Goal: Task Accomplishment & Management: Manage account settings

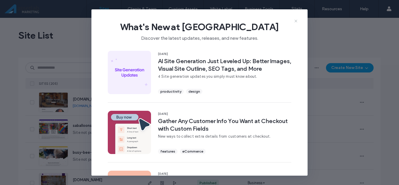
click at [296, 22] on icon at bounding box center [296, 21] width 5 height 5
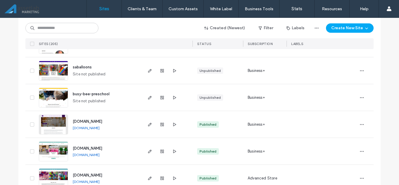
scroll to position [29, 0]
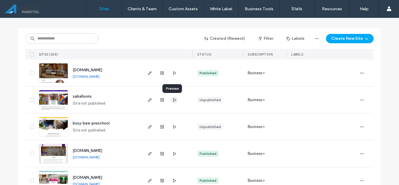
click at [175, 99] on span "button" at bounding box center [174, 99] width 7 height 7
click at [148, 99] on icon "button" at bounding box center [150, 100] width 5 height 5
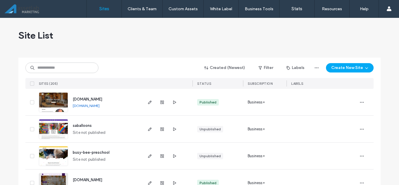
click at [206, 44] on div "Site List" at bounding box center [199, 35] width 362 height 35
click at [148, 155] on icon "button" at bounding box center [150, 156] width 5 height 5
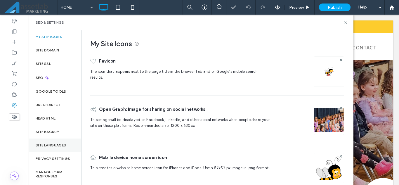
click at [61, 145] on label "Site Languages" at bounding box center [51, 145] width 31 height 4
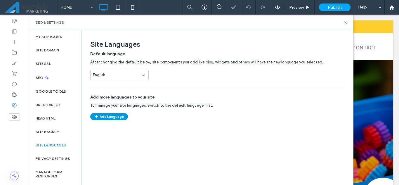
click at [113, 115] on button "Add Language" at bounding box center [109, 116] width 38 height 7
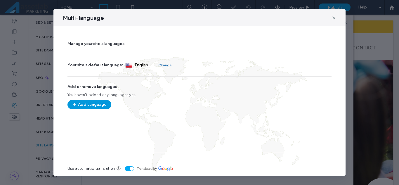
click at [103, 103] on button "Add Language" at bounding box center [89, 104] width 44 height 9
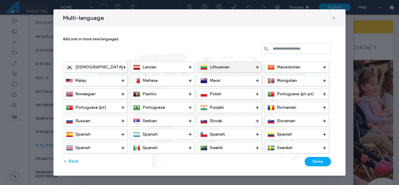
scroll to position [175, 0]
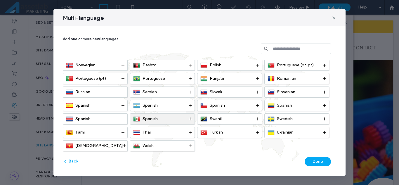
click at [190, 118] on icon at bounding box center [190, 118] width 3 height 3
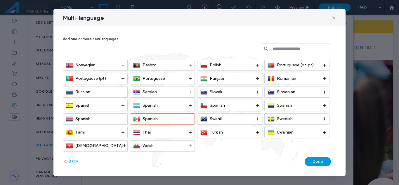
click at [320, 159] on button "Done" at bounding box center [318, 161] width 26 height 9
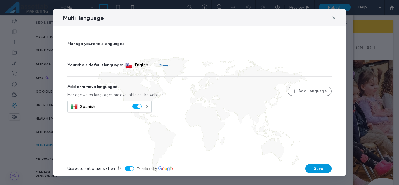
click at [318, 167] on button "Save" at bounding box center [318, 168] width 26 height 9
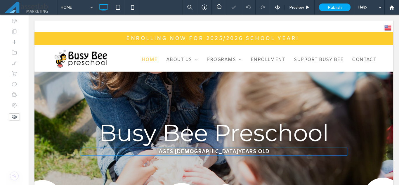
scroll to position [0, 0]
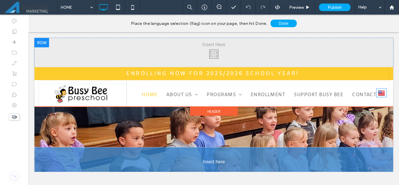
drag, startPoint x: 383, startPoint y: 46, endPoint x: 381, endPoint y: 93, distance: 47.4
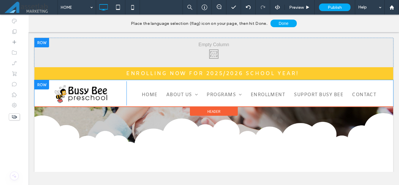
scroll to position [29, 0]
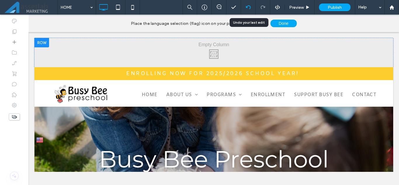
click at [247, 8] on icon at bounding box center [248, 7] width 5 height 5
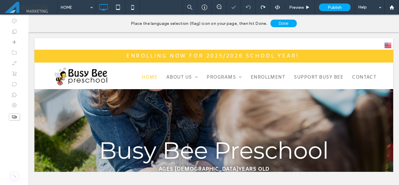
scroll to position [0, 0]
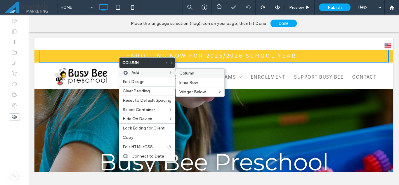
click at [181, 73] on span "Column" at bounding box center [186, 73] width 15 height 5
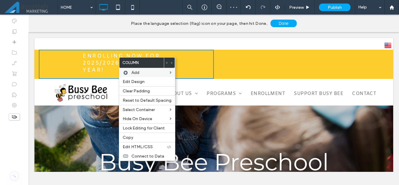
click at [235, 63] on div "Click To Paste Click To Paste" at bounding box center [301, 64] width 175 height 29
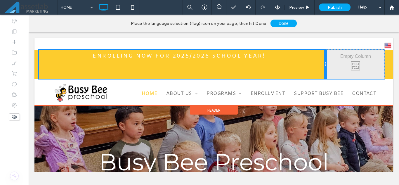
drag, startPoint x: 212, startPoint y: 66, endPoint x: 338, endPoint y: 64, distance: 126.2
click at [338, 64] on div "ENROLLING NOW FOR 2025/2026 SCHOOL YEAR! Click To Paste Click To Paste Click To…" at bounding box center [214, 64] width 350 height 29
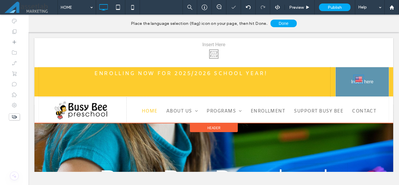
drag, startPoint x: 383, startPoint y: 46, endPoint x: 386, endPoint y: 112, distance: 66.1
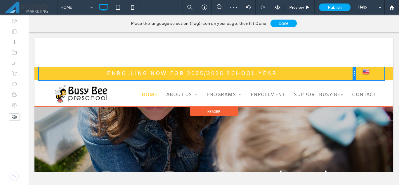
drag, startPoint x: 326, startPoint y: 73, endPoint x: 350, endPoint y: 74, distance: 24.0
click at [350, 74] on div "ENROLLING NOW FOR 2025/2026 SCHOOL YEAR! Click To Paste" at bounding box center [197, 73] width 317 height 13
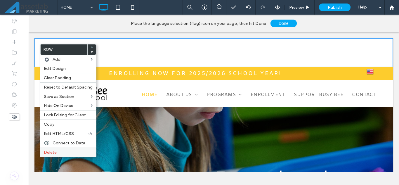
click at [48, 151] on span "Delete" at bounding box center [50, 152] width 13 height 5
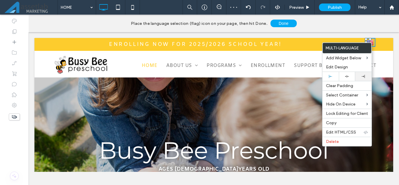
click at [365, 78] on div at bounding box center [363, 76] width 16 height 9
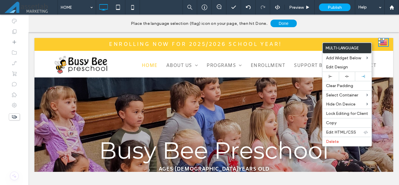
click at [291, 22] on button "Done" at bounding box center [284, 24] width 26 height 8
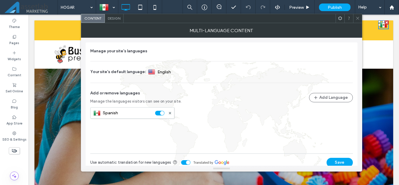
click at [358, 20] on icon at bounding box center [358, 18] width 4 height 4
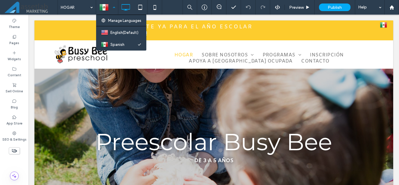
click at [112, 9] on div at bounding box center [106, 7] width 21 height 14
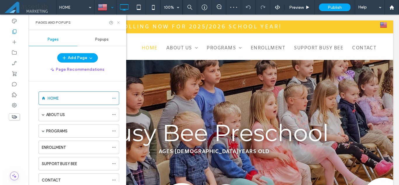
click at [118, 21] on icon at bounding box center [118, 22] width 4 height 4
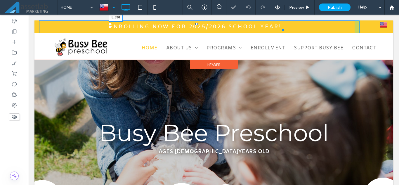
drag, startPoint x: 108, startPoint y: 27, endPoint x: 138, endPoint y: 30, distance: 30.2
click at [138, 30] on div "ENROLLING NOW FOR 2025/2026 SCHOOL YEAR! L:336" at bounding box center [196, 27] width 175 height 8
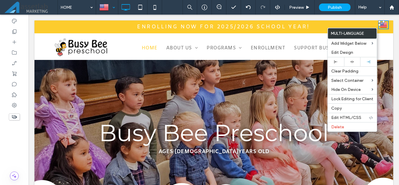
click at [320, 27] on div "ENROLLING NOW FOR 2025/2026 SCHOOL YEAR! Click To Paste" at bounding box center [199, 26] width 321 height 13
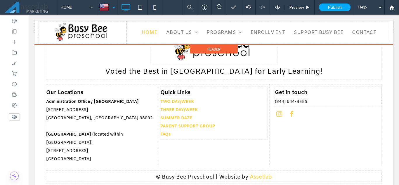
scroll to position [1344, 0]
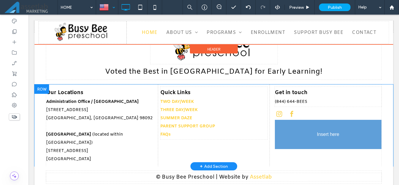
drag, startPoint x: 377, startPoint y: 26, endPoint x: 313, endPoint y: 135, distance: 126.6
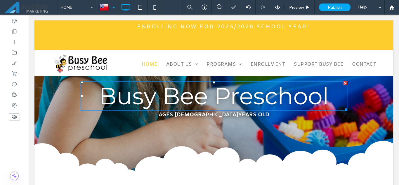
scroll to position [0, 0]
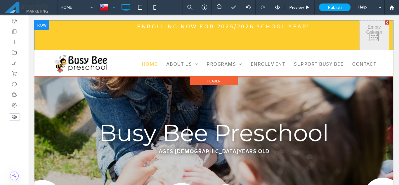
click at [385, 22] on div at bounding box center [387, 22] width 4 height 4
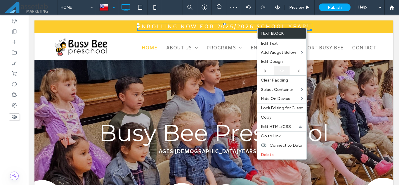
click at [281, 72] on icon at bounding box center [282, 71] width 4 height 4
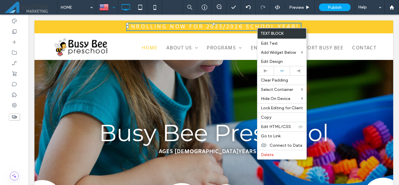
click at [364, 28] on div "ENROLLING NOW FOR 2025/2026 SCHOOL YEAR! Click To Paste" at bounding box center [214, 26] width 350 height 13
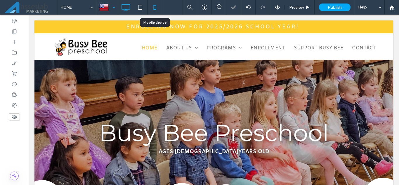
click at [154, 8] on use at bounding box center [154, 7] width 3 height 5
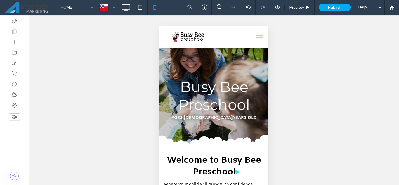
click at [255, 38] on button "menu" at bounding box center [260, 38] width 12 height 12
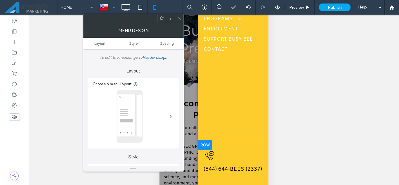
scroll to position [57, 0]
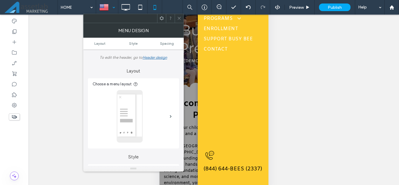
drag, startPoint x: 178, startPoint y: 18, endPoint x: 49, endPoint y: 46, distance: 132.2
click at [178, 18] on icon at bounding box center [179, 18] width 4 height 4
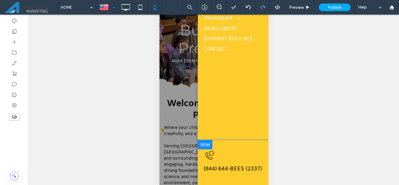
scroll to position [0, 0]
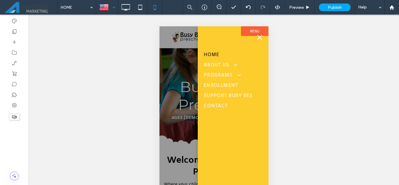
click at [260, 37] on span "menu" at bounding box center [259, 37] width 5 height 5
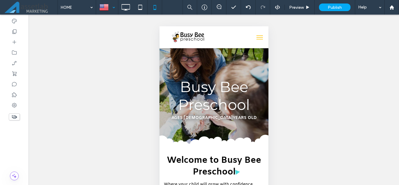
drag, startPoint x: 391, startPoint y: 28, endPoint x: 396, endPoint y: 199, distance: 171.0
click at [396, 185] on html ".wqwq-1{fill:#231f20;} .cls-1q, .cls-2q { fill-rule: evenodd; } .cls-2q { fill:…" at bounding box center [199, 92] width 399 height 185
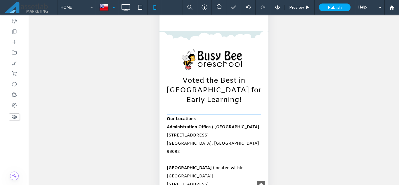
scroll to position [1372, 0]
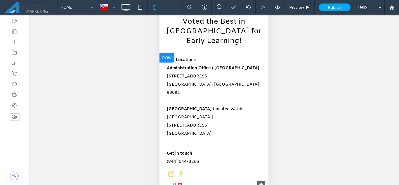
click at [178, 183] on link "English en" at bounding box center [174, 187] width 15 height 9
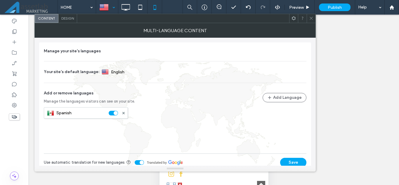
click at [314, 19] on div at bounding box center [311, 18] width 9 height 9
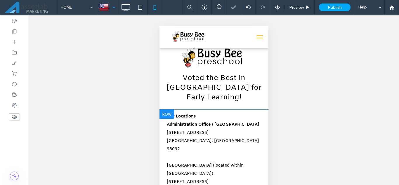
scroll to position [0, 0]
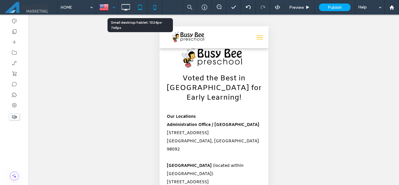
click at [143, 8] on icon at bounding box center [140, 7] width 12 height 12
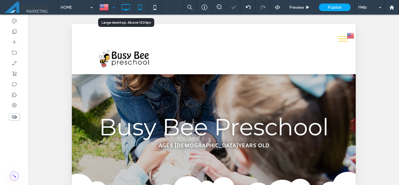
click at [128, 10] on icon at bounding box center [126, 7] width 12 height 12
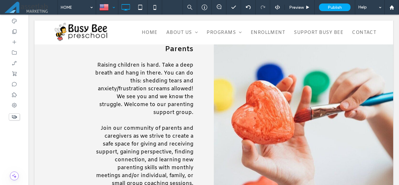
scroll to position [584, 0]
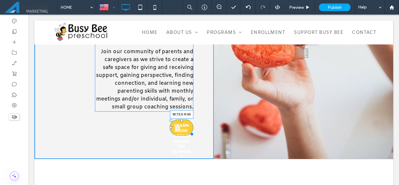
drag, startPoint x: 188, startPoint y: 126, endPoint x: 211, endPoint y: 137, distance: 25.3
click at [195, 126] on div "Parents Raising children is hard. Take a deep breath and hang in there. You can…" at bounding box center [123, 51] width 179 height 214
drag, startPoint x: 170, startPoint y: 119, endPoint x: 118, endPoint y: 120, distance: 52.0
click at [170, 126] on div at bounding box center [171, 127] width 2 height 2
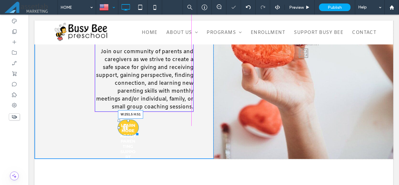
drag, startPoint x: 136, startPoint y: 124, endPoint x: 193, endPoint y: 124, distance: 56.7
click at [193, 124] on div "Parents Raising children is hard. Take a deep breath and hang in there. You can…" at bounding box center [123, 51] width 179 height 214
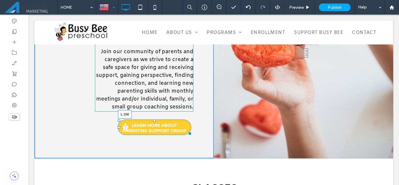
drag, startPoint x: 119, startPoint y: 119, endPoint x: 101, endPoint y: 122, distance: 17.4
click at [101, 122] on div "Parents Raising children is hard. Take a deep breath and hang in there. You can…" at bounding box center [123, 51] width 179 height 214
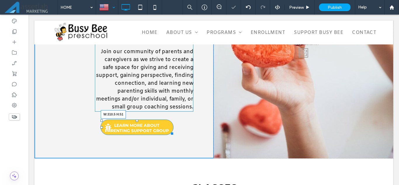
drag, startPoint x: 171, startPoint y: 126, endPoint x: 226, endPoint y: 140, distance: 56.6
click at [197, 125] on div "Parents Raising children is hard. Take a deep breath and hang in there. You can…" at bounding box center [123, 51] width 179 height 214
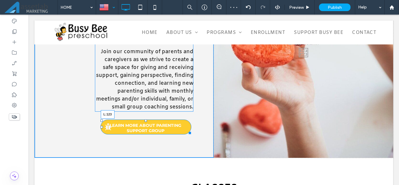
drag, startPoint x: 101, startPoint y: 117, endPoint x: 91, endPoint y: 117, distance: 9.6
click at [100, 126] on div at bounding box center [101, 127] width 2 height 2
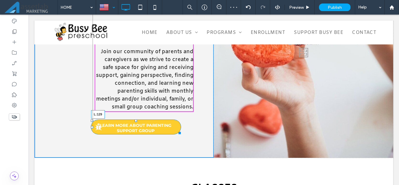
click at [93, 126] on div at bounding box center [92, 127] width 2 height 2
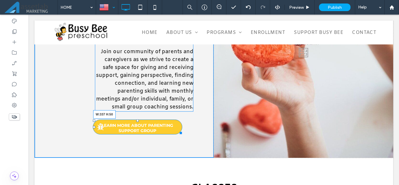
drag, startPoint x: 180, startPoint y: 126, endPoint x: 193, endPoint y: 125, distance: 12.6
click at [193, 125] on div "Parents Raising children is hard. Take a deep breath and hang in there. You can…" at bounding box center [123, 50] width 179 height 213
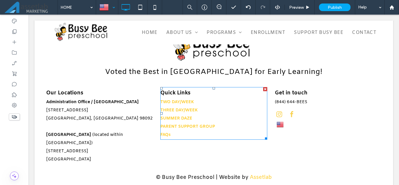
scroll to position [1195, 0]
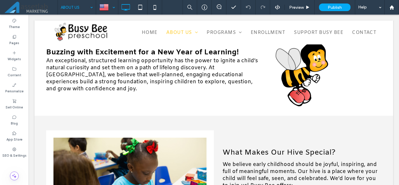
scroll to position [261, 0]
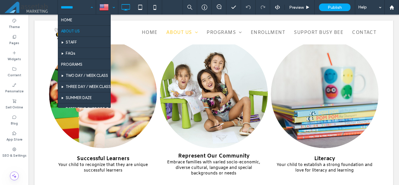
click at [72, 9] on input at bounding box center [75, 7] width 29 height 15
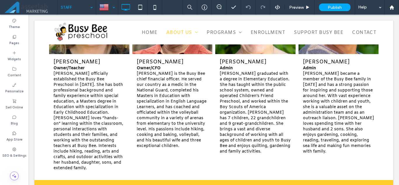
scroll to position [204, 0]
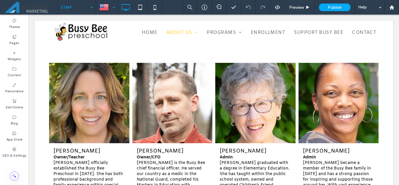
click at [81, 7] on input at bounding box center [75, 7] width 29 height 15
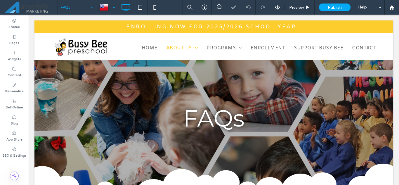
scroll to position [0, 0]
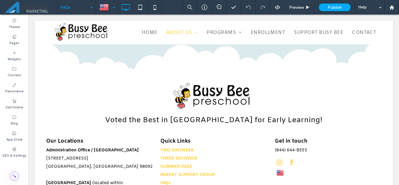
scroll to position [549, 0]
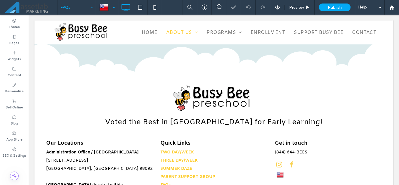
click at [76, 7] on input at bounding box center [75, 7] width 29 height 15
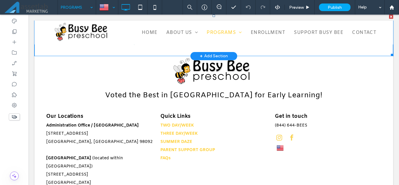
scroll to position [730, 0]
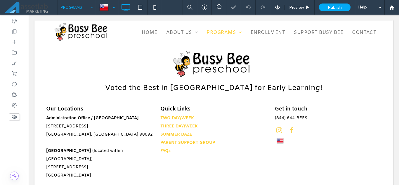
click at [86, 5] on input at bounding box center [75, 7] width 29 height 15
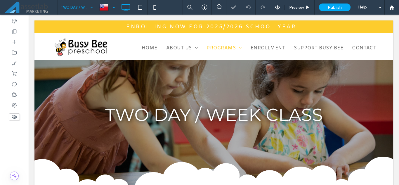
scroll to position [0, 0]
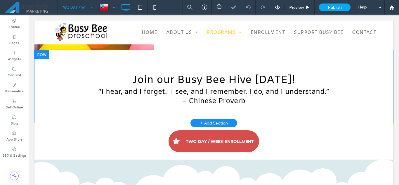
scroll to position [555, 0]
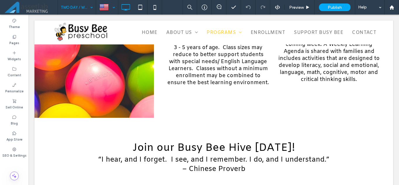
click at [86, 9] on input at bounding box center [75, 7] width 29 height 15
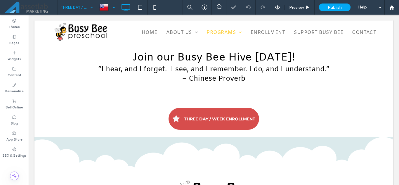
scroll to position [487, 0]
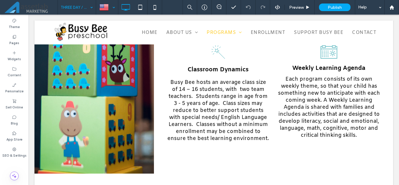
click at [77, 8] on input at bounding box center [75, 7] width 29 height 15
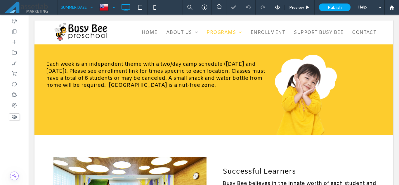
scroll to position [789, 0]
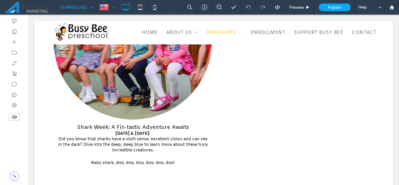
click at [86, 4] on input at bounding box center [75, 7] width 29 height 15
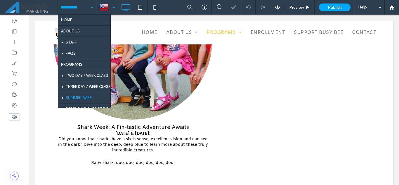
scroll to position [29, 0]
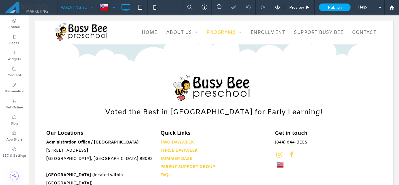
scroll to position [1077, 0]
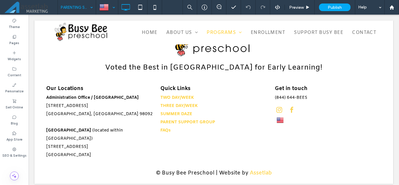
click at [75, 12] on input at bounding box center [75, 7] width 29 height 15
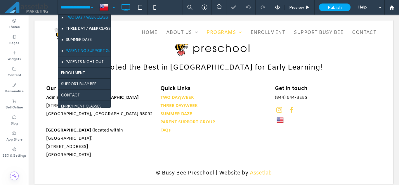
scroll to position [58, 0]
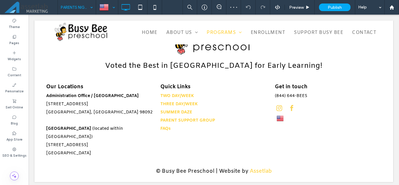
scroll to position [460, 0]
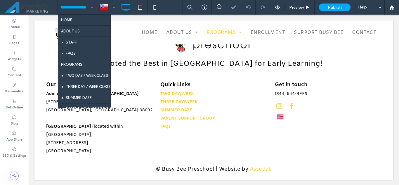
click at [79, 11] on input at bounding box center [75, 7] width 29 height 15
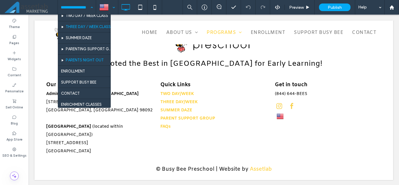
scroll to position [62, 0]
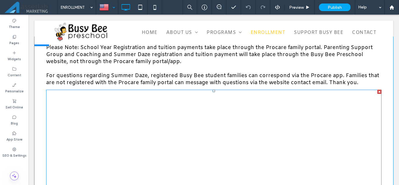
scroll to position [1169, 0]
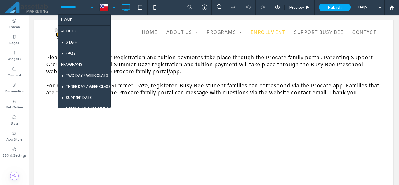
click at [80, 9] on input at bounding box center [75, 7] width 29 height 15
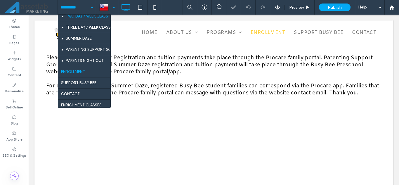
scroll to position [62, 0]
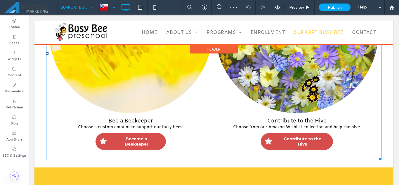
scroll to position [345, 0]
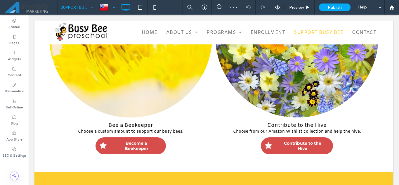
click at [74, 11] on input at bounding box center [75, 7] width 29 height 15
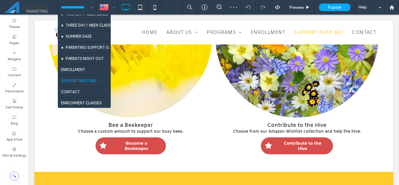
scroll to position [62, 0]
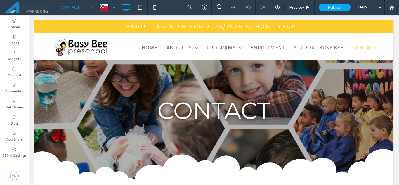
click at [66, 7] on input at bounding box center [75, 7] width 29 height 15
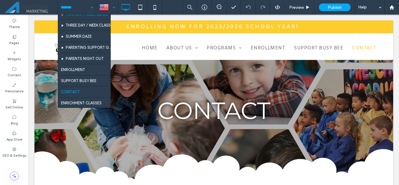
scroll to position [62, 0]
